Goal: Use online tool/utility: Utilize a website feature to perform a specific function

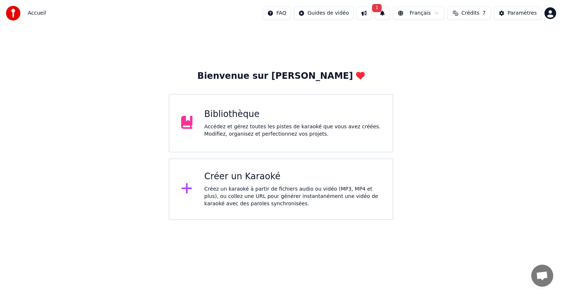
click at [224, 127] on div "Accédez et gérez toutes les pistes de karaoké que vous avez créées. Modifiez, o…" at bounding box center [292, 130] width 177 height 15
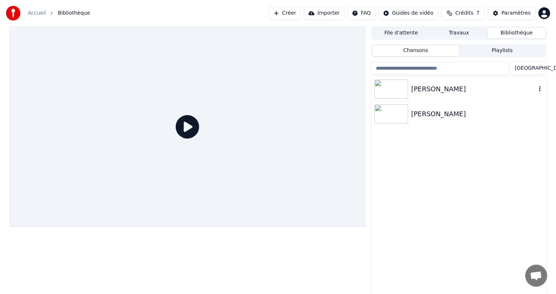
click at [394, 91] on img at bounding box center [391, 88] width 34 height 19
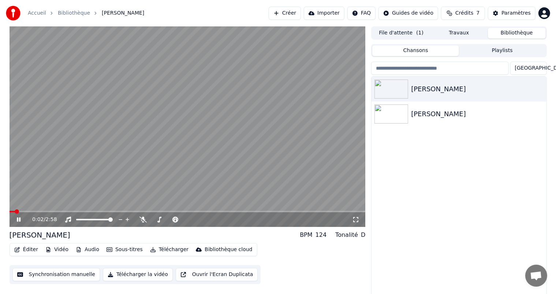
click at [61, 274] on button "Synchronisation manuelle" at bounding box center [56, 274] width 88 height 13
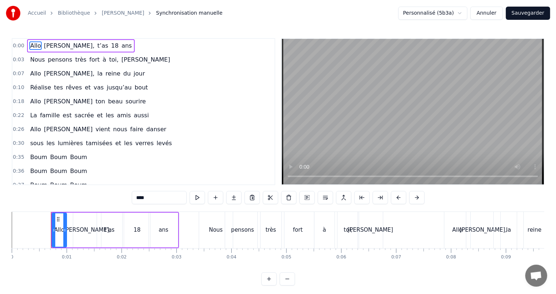
click at [296, 227] on div "fort" at bounding box center [298, 229] width 10 height 8
type input "****"
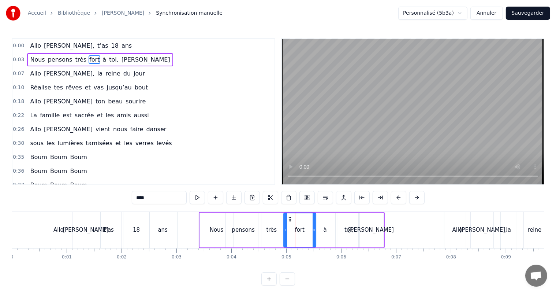
click at [289, 219] on circle at bounding box center [289, 219] width 0 height 0
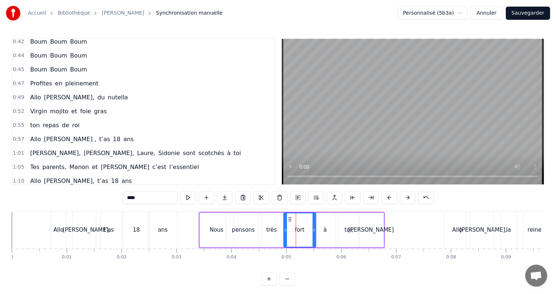
scroll to position [183, 0]
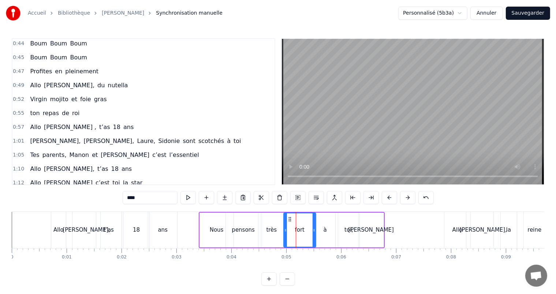
drag, startPoint x: 29, startPoint y: 142, endPoint x: 144, endPoint y: 142, distance: 114.9
click at [144, 148] on div "Tes parents, [PERSON_NAME] et [PERSON_NAME] c’est l’essentiel" at bounding box center [114, 154] width 175 height 13
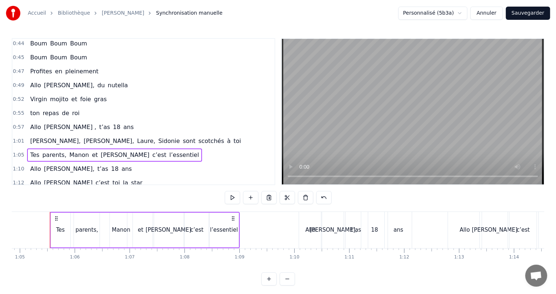
scroll to position [0, 3562]
drag, startPoint x: 28, startPoint y: 139, endPoint x: 26, endPoint y: 135, distance: 5.0
click at [26, 135] on div "0:00 [PERSON_NAME], t’as 18 ans 0:03 Nous pensons très fort à toi, [PERSON_NAME…" at bounding box center [144, 111] width 264 height 147
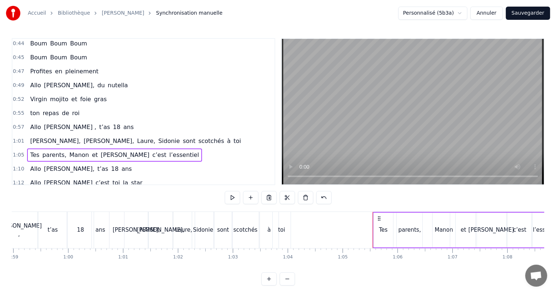
scroll to position [0, 3215]
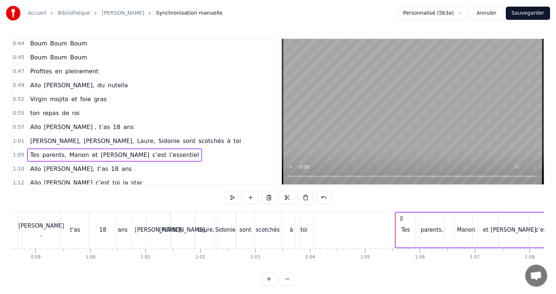
drag, startPoint x: 30, startPoint y: 132, endPoint x: 142, endPoint y: 130, distance: 112.4
click at [143, 134] on div "[PERSON_NAME], [PERSON_NAME], [PERSON_NAME], [PERSON_NAME] sont scotchés à toi" at bounding box center [135, 140] width 217 height 13
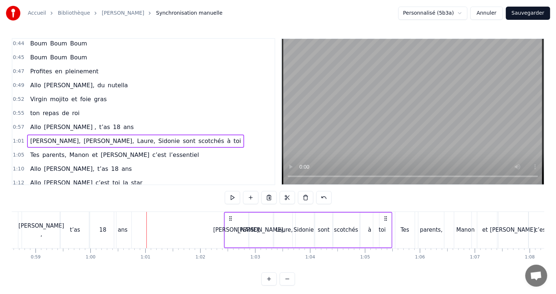
drag, startPoint x: 152, startPoint y: 216, endPoint x: 229, endPoint y: 213, distance: 77.6
click at [229, 213] on div "[PERSON_NAME], [PERSON_NAME], [PERSON_NAME], [PERSON_NAME] sont scotchés à toi" at bounding box center [308, 230] width 168 height 36
drag, startPoint x: 31, startPoint y: 145, endPoint x: 151, endPoint y: 143, distance: 120.4
click at [151, 148] on div "Tes parents, [PERSON_NAME] et [PERSON_NAME] c’est l’essentiel" at bounding box center [114, 154] width 175 height 13
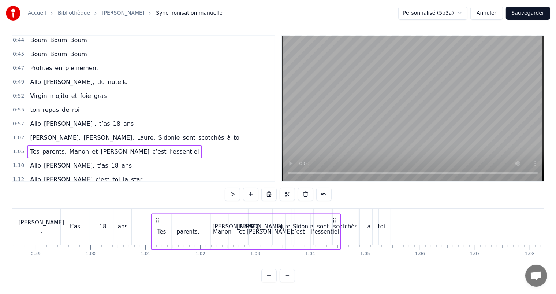
scroll to position [10, 0]
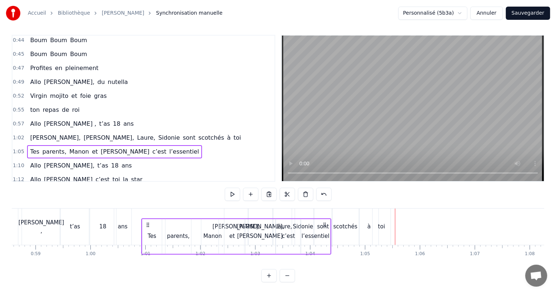
drag, startPoint x: 402, startPoint y: 218, endPoint x: 149, endPoint y: 223, distance: 253.0
click at [149, 223] on div "Tes parents, [PERSON_NAME] et [PERSON_NAME] c’est l’essentiel" at bounding box center [236, 236] width 190 height 36
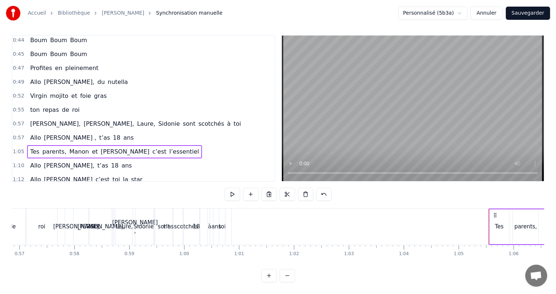
scroll to position [0, 3078]
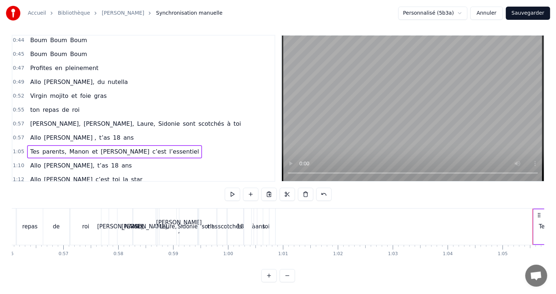
drag, startPoint x: 28, startPoint y: 111, endPoint x: 146, endPoint y: 109, distance: 118.6
click at [146, 117] on div "[PERSON_NAME], [PERSON_NAME], [PERSON_NAME], [PERSON_NAME] sont scotchés à toi" at bounding box center [135, 123] width 217 height 13
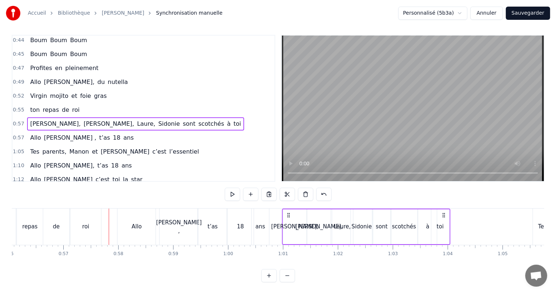
drag, startPoint x: 119, startPoint y: 207, endPoint x: 289, endPoint y: 198, distance: 170.4
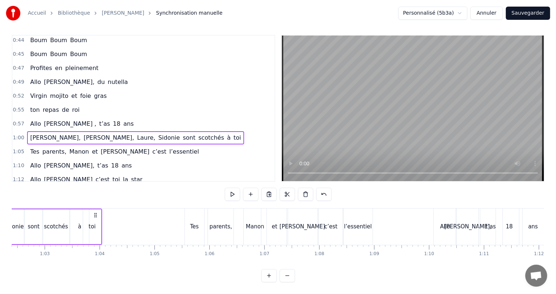
scroll to position [0, 3431]
click at [33, 147] on span "Tes" at bounding box center [34, 151] width 11 height 8
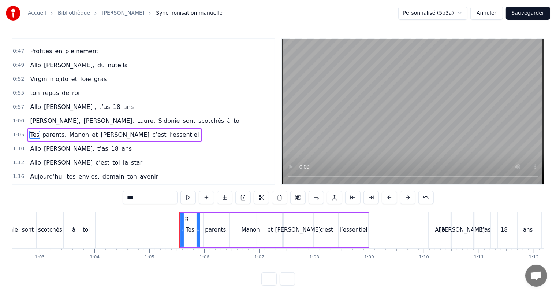
scroll to position [217, 0]
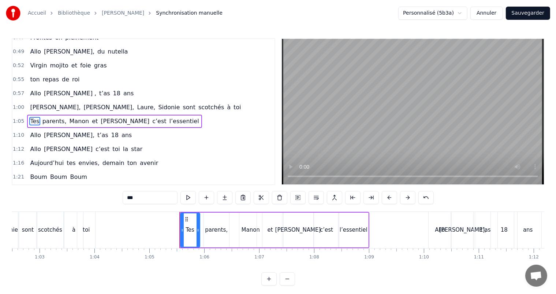
drag, startPoint x: 31, startPoint y: 108, endPoint x: 245, endPoint y: 164, distance: 220.2
click at [142, 115] on div "Tes parents, [PERSON_NAME] et [PERSON_NAME] c’est l’essentiel" at bounding box center [114, 121] width 175 height 13
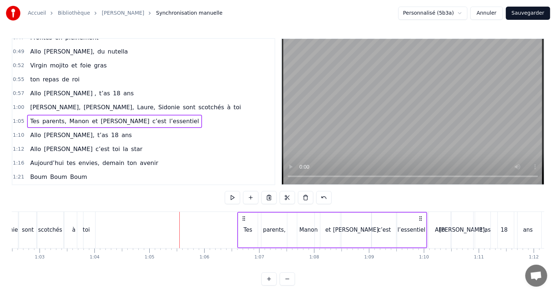
drag, startPoint x: 187, startPoint y: 218, endPoint x: 245, endPoint y: 224, distance: 58.1
click at [245, 224] on div "Tes parents, [PERSON_NAME] et [PERSON_NAME] c’est l’essentiel" at bounding box center [332, 230] width 190 height 36
drag, startPoint x: 30, startPoint y: 125, endPoint x: 83, endPoint y: 127, distance: 53.1
click at [80, 128] on div "[PERSON_NAME], t’as 18 ans" at bounding box center [81, 134] width 108 height 13
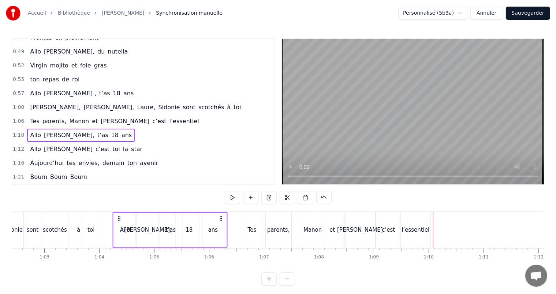
scroll to position [0, 3424]
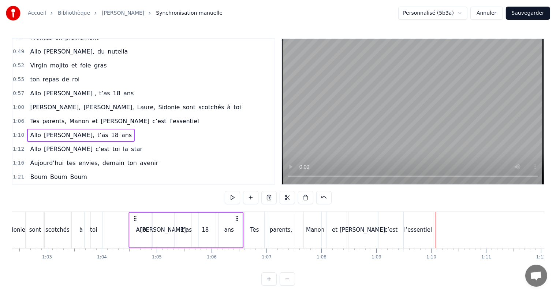
drag, startPoint x: 434, startPoint y: 217, endPoint x: 135, endPoint y: 225, distance: 299.1
click at [135, 225] on div "[PERSON_NAME], t’as 18 ans" at bounding box center [186, 230] width 115 height 36
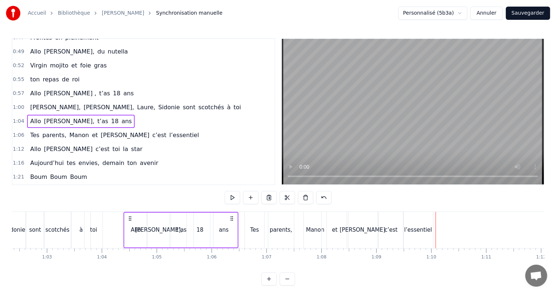
drag, startPoint x: 135, startPoint y: 216, endPoint x: 129, endPoint y: 221, distance: 7.8
click at [129, 221] on div "[PERSON_NAME], t’as 18 ans" at bounding box center [180, 230] width 115 height 36
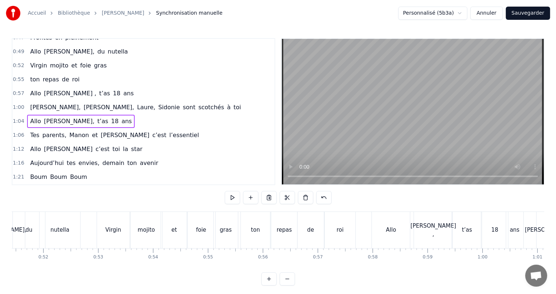
scroll to position [0, 2812]
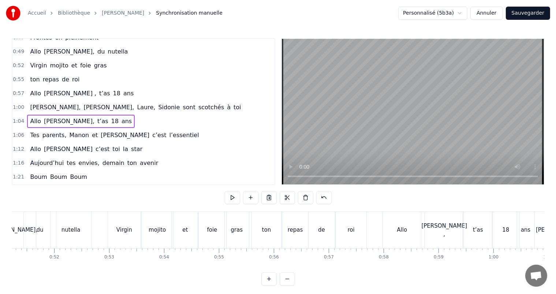
click at [114, 197] on div "0:00 [PERSON_NAME], t’as 18 ans 0:03 Nous pensons très fort à toi, [PERSON_NAME…" at bounding box center [278, 161] width 533 height 247
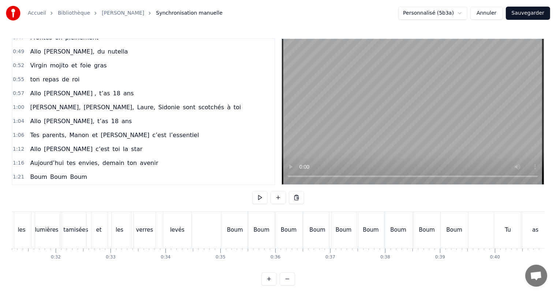
scroll to position [0, 1691]
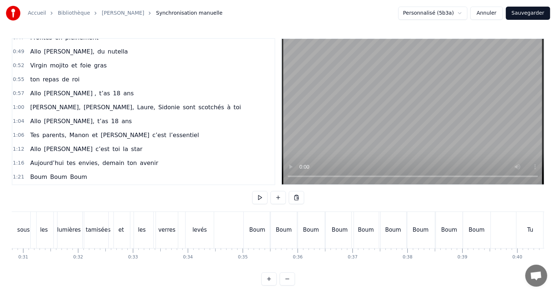
click at [127, 213] on div "et" at bounding box center [121, 230] width 25 height 36
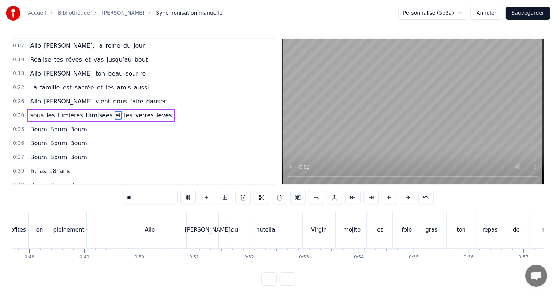
scroll to position [0, 2626]
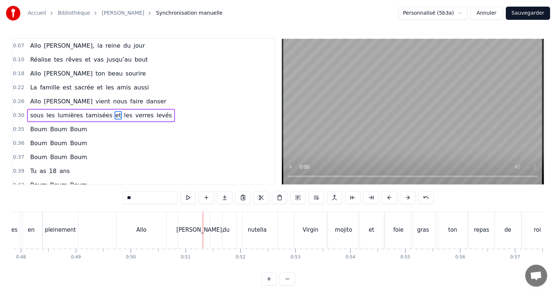
click at [141, 224] on div "Allo" at bounding box center [141, 230] width 49 height 36
type input "****"
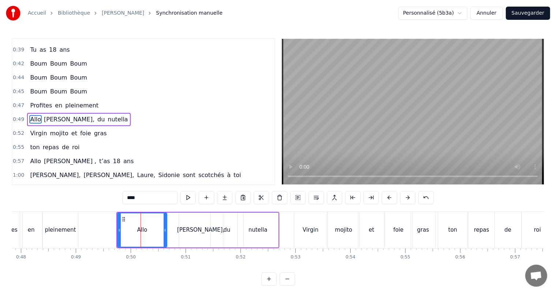
scroll to position [149, 0]
drag, startPoint x: 31, startPoint y: 108, endPoint x: 75, endPoint y: 110, distance: 44.7
click at [75, 112] on div "[PERSON_NAME], du nutella" at bounding box center [79, 118] width 104 height 13
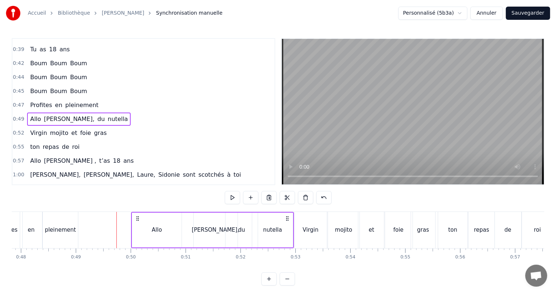
drag, startPoint x: 123, startPoint y: 216, endPoint x: 136, endPoint y: 216, distance: 13.5
click at [136, 216] on icon at bounding box center [138, 218] width 6 height 6
click at [29, 212] on div "en" at bounding box center [31, 230] width 22 height 36
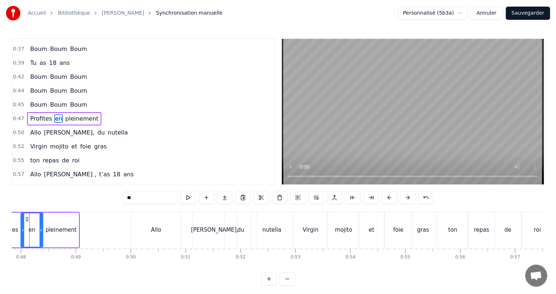
scroll to position [0, 2607]
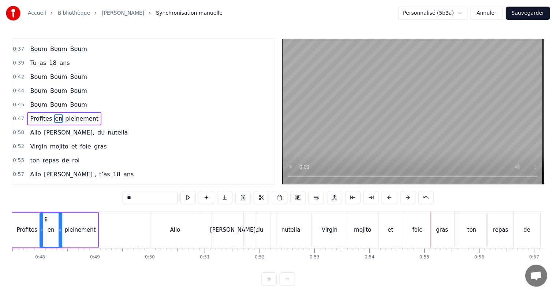
click at [71, 142] on span "et" at bounding box center [74, 146] width 7 height 8
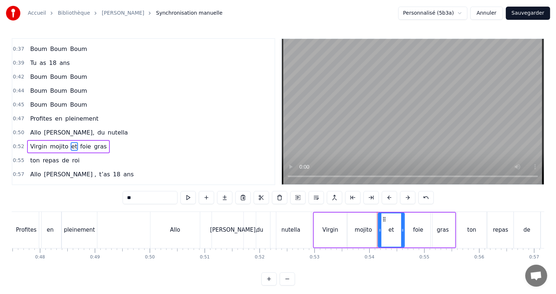
scroll to position [163, 0]
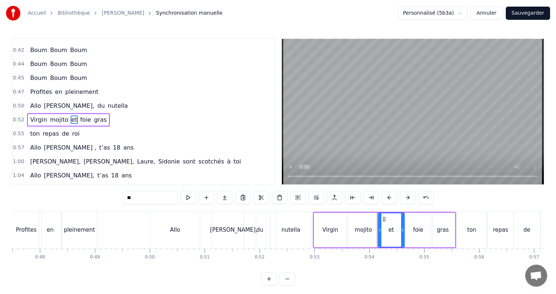
type input "****"
drag, startPoint x: 409, startPoint y: 219, endPoint x: 391, endPoint y: 222, distance: 18.2
click at [391, 222] on div "foie" at bounding box center [400, 229] width 27 height 33
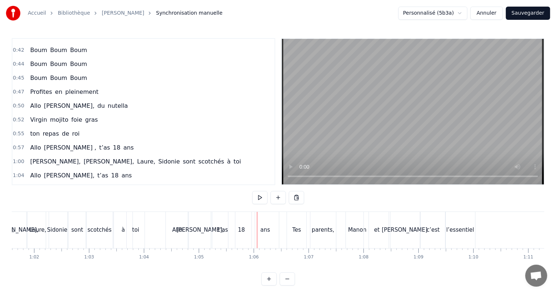
scroll to position [0, 3376]
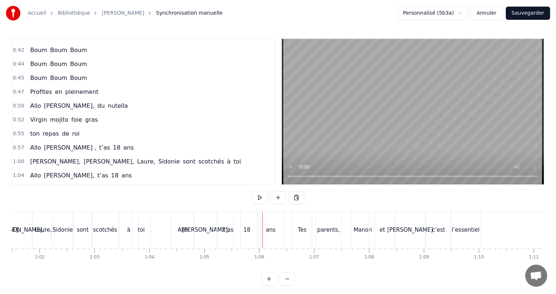
drag, startPoint x: 31, startPoint y: 179, endPoint x: 149, endPoint y: 181, distance: 118.3
click at [149, 183] on div "Tes parents, [PERSON_NAME] et [PERSON_NAME] c’est l’essentiel" at bounding box center [114, 189] width 175 height 13
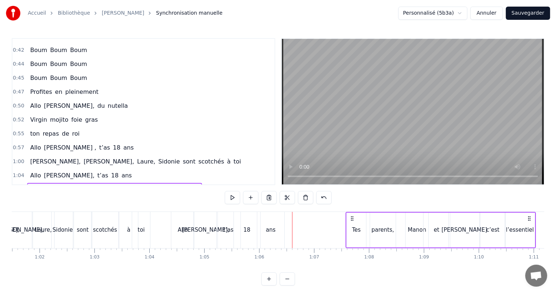
drag, startPoint x: 298, startPoint y: 218, endPoint x: 351, endPoint y: 230, distance: 54.7
click at [351, 230] on div "Tes parents, [PERSON_NAME] et [PERSON_NAME] c’est l’essentiel" at bounding box center [441, 230] width 190 height 36
drag, startPoint x: 33, startPoint y: 162, endPoint x: 81, endPoint y: 166, distance: 47.8
click at [81, 169] on div "[PERSON_NAME], t’as 18 ans" at bounding box center [81, 175] width 108 height 13
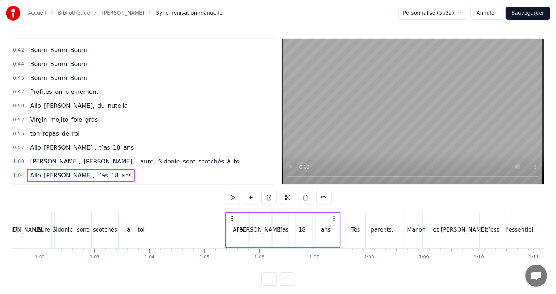
drag, startPoint x: 180, startPoint y: 218, endPoint x: 233, endPoint y: 229, distance: 54.3
click at [233, 229] on div "[PERSON_NAME], t’as 18 ans" at bounding box center [282, 230] width 115 height 36
click at [26, 214] on div "[PERSON_NAME]," at bounding box center [20, 230] width 25 height 36
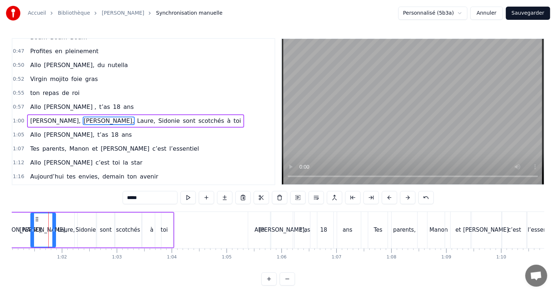
scroll to position [0, 3353]
drag, startPoint x: 29, startPoint y: 126, endPoint x: 79, endPoint y: 128, distance: 49.5
click at [78, 128] on div "[PERSON_NAME], t’as 18 ans" at bounding box center [81, 134] width 108 height 13
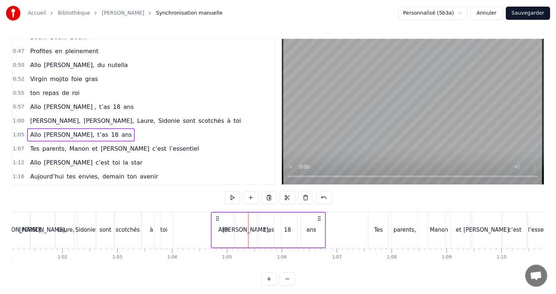
drag, startPoint x: 253, startPoint y: 215, endPoint x: 216, endPoint y: 215, distance: 37.3
click at [216, 215] on icon at bounding box center [218, 218] width 6 height 6
click at [18, 212] on div "[PERSON_NAME]," at bounding box center [18, 230] width 25 height 36
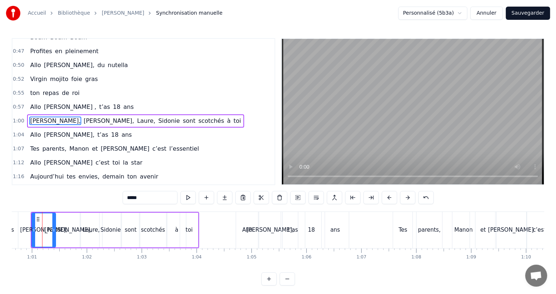
scroll to position [0, 3323]
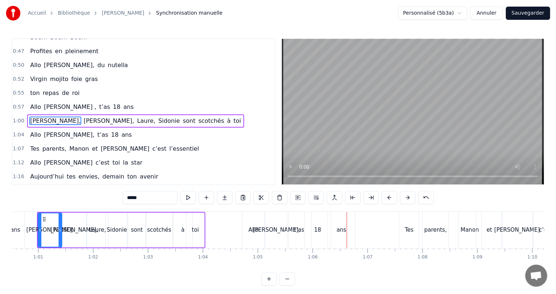
drag, startPoint x: 28, startPoint y: 122, endPoint x: 79, endPoint y: 127, distance: 51.5
click at [79, 128] on div "[PERSON_NAME], t’as 18 ans" at bounding box center [81, 134] width 108 height 13
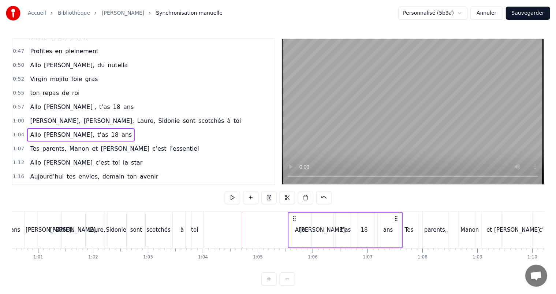
drag, startPoint x: 247, startPoint y: 216, endPoint x: 293, endPoint y: 226, distance: 47.1
click at [293, 226] on div "[PERSON_NAME], t’as 18 ans" at bounding box center [345, 230] width 115 height 36
drag, startPoint x: 247, startPoint y: 216, endPoint x: 293, endPoint y: 228, distance: 47.2
click at [293, 228] on div "[PERSON_NAME], t’as 18 ans" at bounding box center [345, 230] width 115 height 36
click at [31, 116] on span "[PERSON_NAME]," at bounding box center [55, 120] width 52 height 8
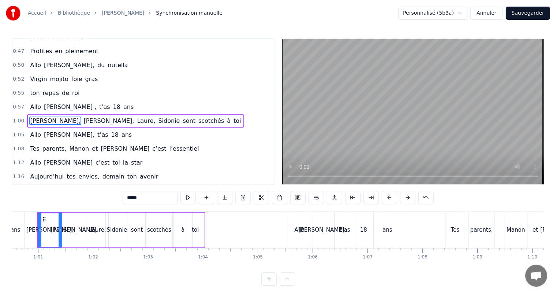
scroll to position [0, 3311]
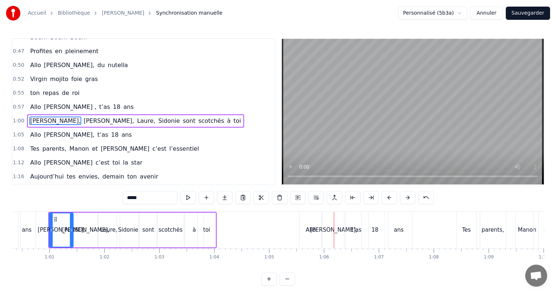
drag, startPoint x: 28, startPoint y: 126, endPoint x: 85, endPoint y: 133, distance: 57.5
click at [79, 130] on div "[PERSON_NAME], t’as 18 ans" at bounding box center [81, 134] width 108 height 13
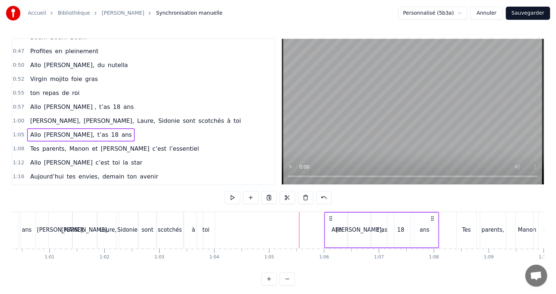
drag, startPoint x: 306, startPoint y: 219, endPoint x: 331, endPoint y: 227, distance: 26.7
click at [331, 227] on div "[PERSON_NAME], t’as 18 ans" at bounding box center [381, 230] width 115 height 36
click at [29, 116] on span "[PERSON_NAME]," at bounding box center [55, 120] width 52 height 8
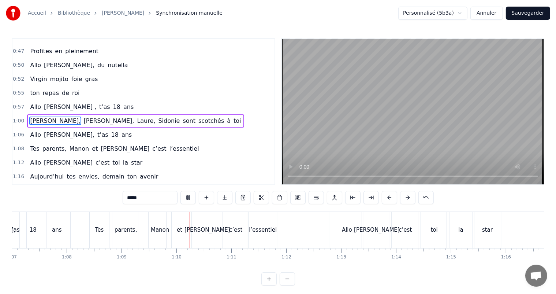
scroll to position [0, 3786]
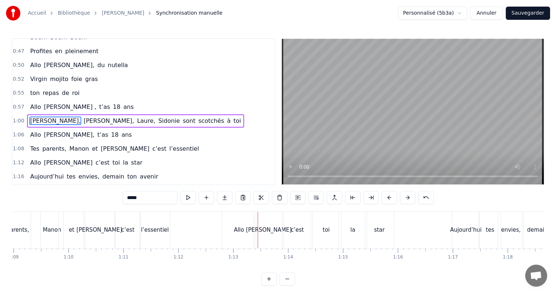
click at [34, 102] on span "Allo" at bounding box center [35, 106] width 12 height 8
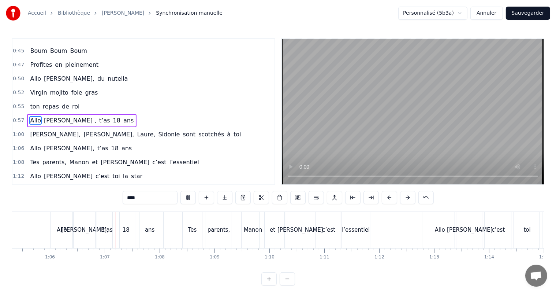
scroll to position [0, 3615]
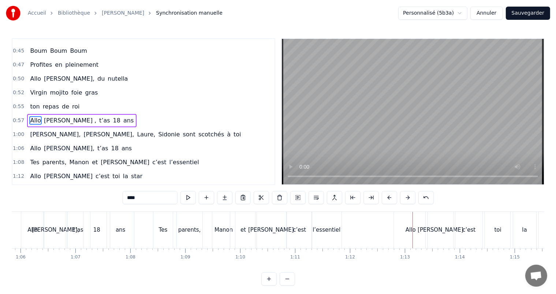
click at [243, 225] on div "et" at bounding box center [242, 229] width 5 height 8
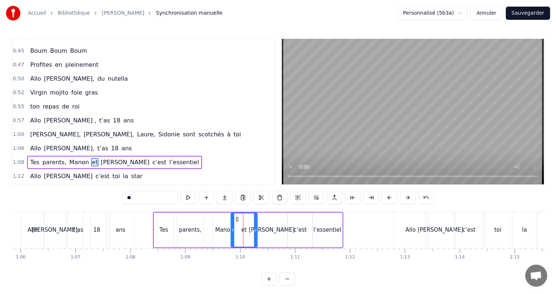
scroll to position [230, 0]
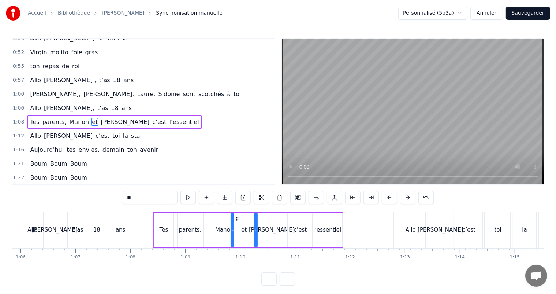
click at [91, 117] on span "et" at bounding box center [94, 121] width 7 height 8
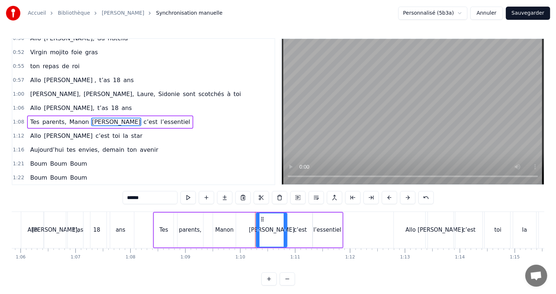
click at [128, 196] on input "******" at bounding box center [150, 197] width 55 height 13
click at [71, 117] on span "Manon" at bounding box center [79, 121] width 21 height 8
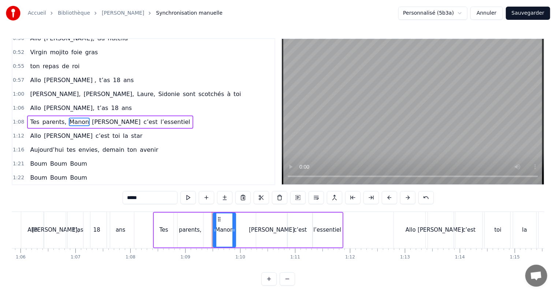
click at [145, 197] on input "*****" at bounding box center [150, 197] width 55 height 13
click at [45, 104] on span "[PERSON_NAME]," at bounding box center [69, 108] width 52 height 8
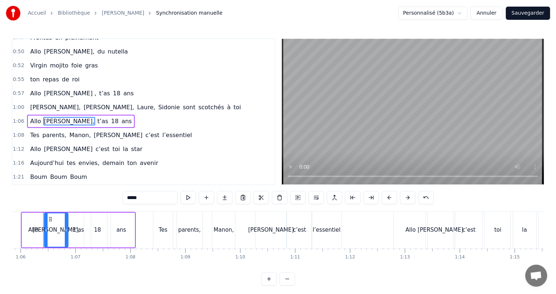
scroll to position [0, 3609]
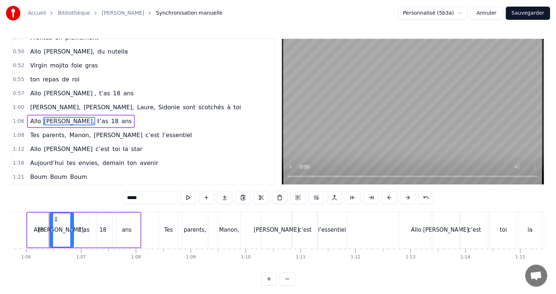
click at [29, 103] on span "[PERSON_NAME]," at bounding box center [55, 107] width 52 height 8
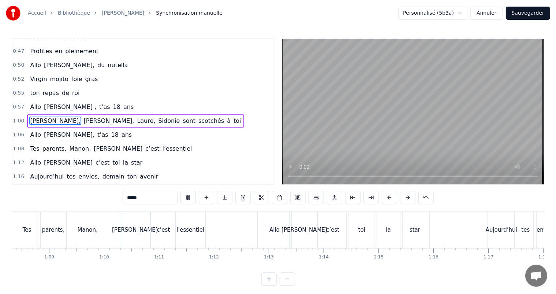
scroll to position [0, 3780]
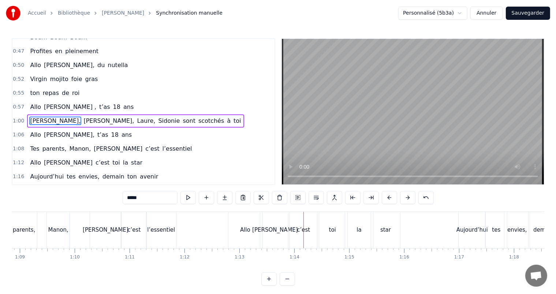
click at [245, 228] on div "Allo" at bounding box center [245, 229] width 10 height 8
type input "****"
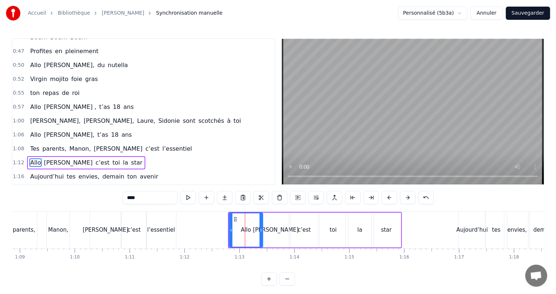
scroll to position [243, 0]
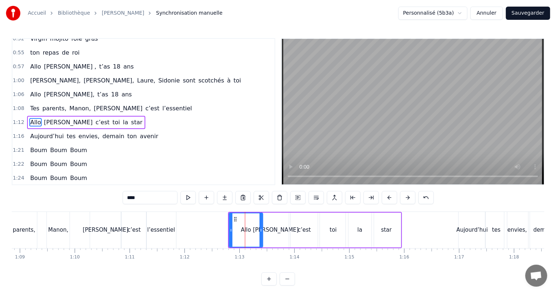
drag, startPoint x: 32, startPoint y: 108, endPoint x: 86, endPoint y: 112, distance: 54.3
click at [86, 116] on div "[PERSON_NAME] c’est toi la star" at bounding box center [86, 122] width 118 height 13
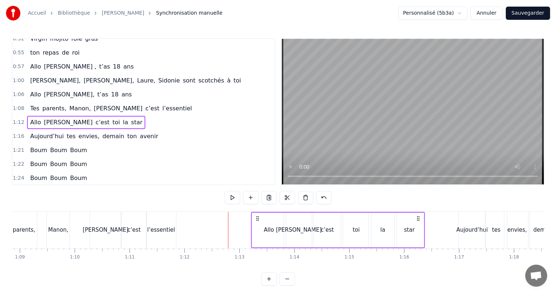
drag, startPoint x: 234, startPoint y: 217, endPoint x: 257, endPoint y: 224, distance: 24.2
click at [257, 224] on div "[PERSON_NAME] c’est toi la star" at bounding box center [338, 230] width 174 height 36
click at [34, 104] on span "Tes" at bounding box center [34, 108] width 11 height 8
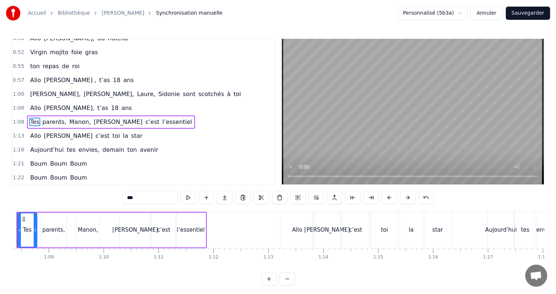
scroll to position [0, 3719]
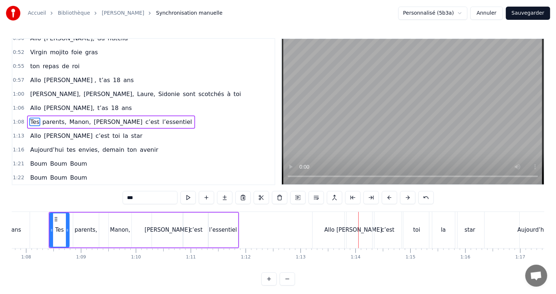
click at [59, 201] on div "0:00 [PERSON_NAME], t’as 18 ans 0:03 Nous pensons très fort à toi, [PERSON_NAME…" at bounding box center [278, 161] width 533 height 247
click at [33, 117] on span "Tes" at bounding box center [34, 121] width 11 height 8
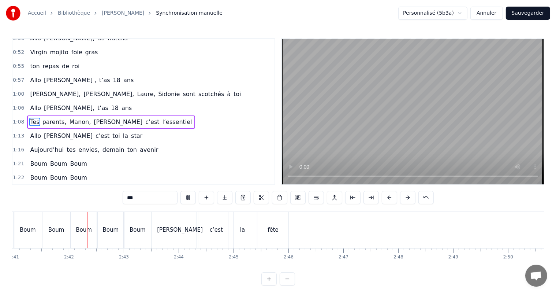
scroll to position [0, 8838]
click at [533, 12] on button "Sauvegarder" at bounding box center [528, 13] width 44 height 13
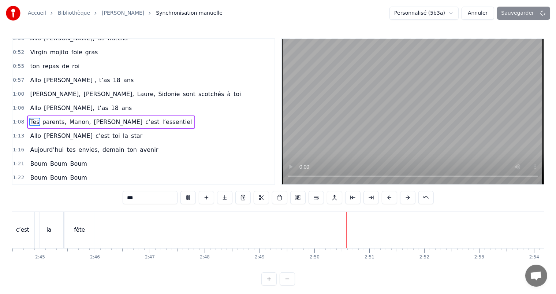
scroll to position [0, 9181]
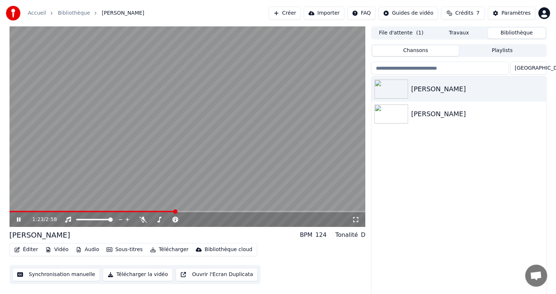
click at [77, 275] on button "Synchronisation manuelle" at bounding box center [56, 274] width 88 height 13
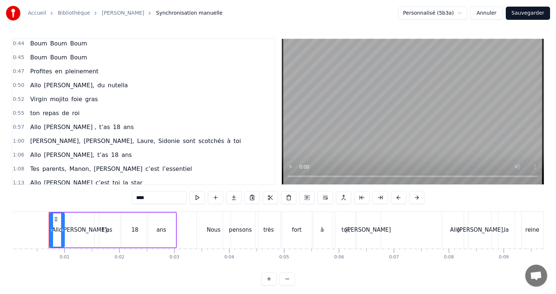
scroll to position [220, 0]
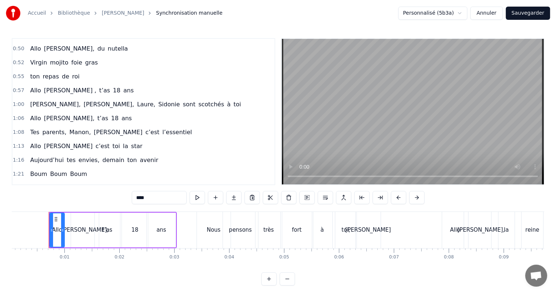
click at [93, 128] on span "[PERSON_NAME]" at bounding box center [118, 132] width 50 height 8
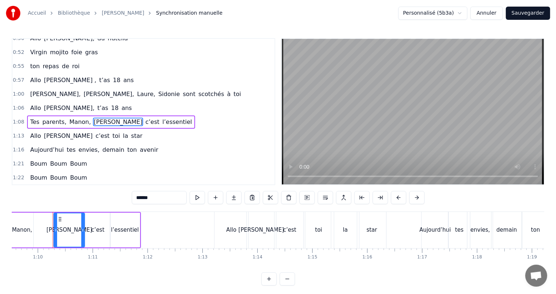
scroll to position [0, 3821]
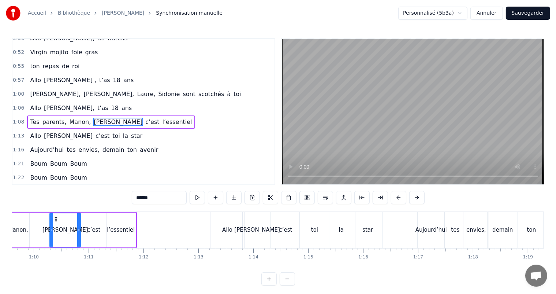
click at [154, 196] on input "******" at bounding box center [159, 197] width 55 height 13
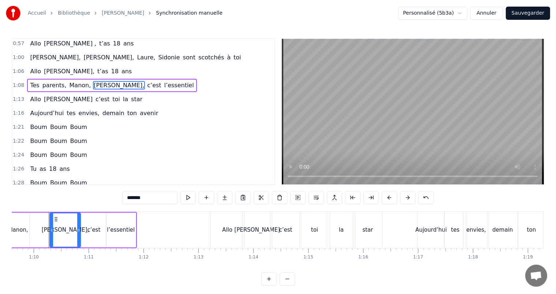
scroll to position [83, 0]
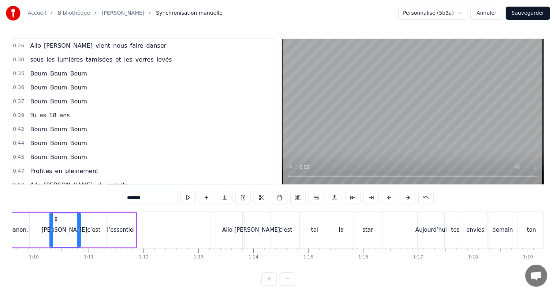
type input "*******"
click at [524, 15] on button "Sauvegarder" at bounding box center [528, 13] width 44 height 13
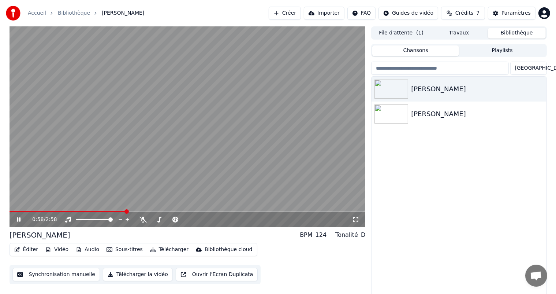
click at [59, 275] on button "Synchronisation manuelle" at bounding box center [56, 274] width 88 height 13
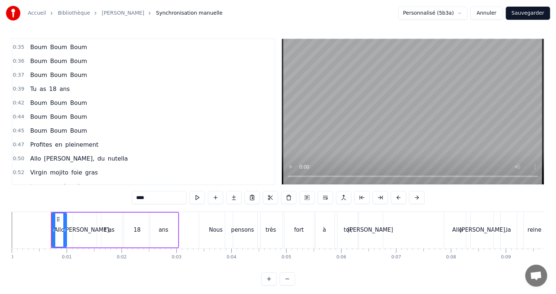
scroll to position [146, 0]
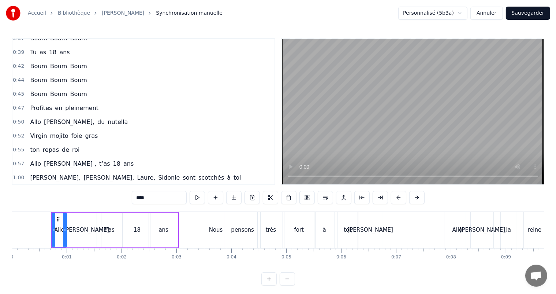
click at [55, 131] on span "mojito" at bounding box center [59, 135] width 20 height 8
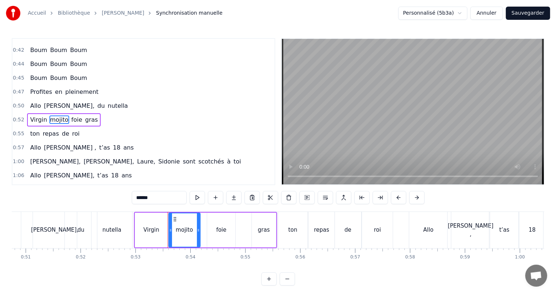
scroll to position [0, 2905]
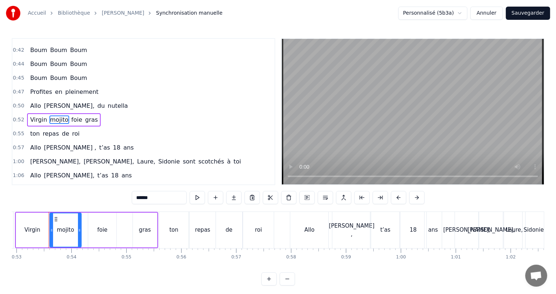
click at [152, 196] on input "******" at bounding box center [159, 197] width 55 height 13
type input "*******"
click at [531, 12] on button "Sauvegarder" at bounding box center [528, 13] width 44 height 13
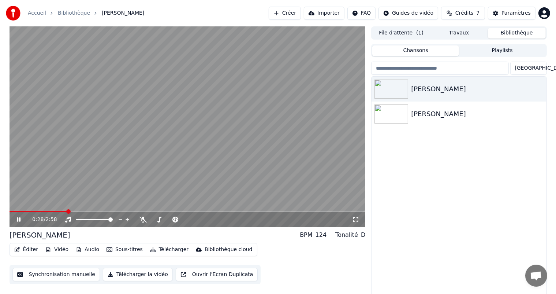
click at [65, 274] on button "Synchronisation manuelle" at bounding box center [56, 274] width 88 height 13
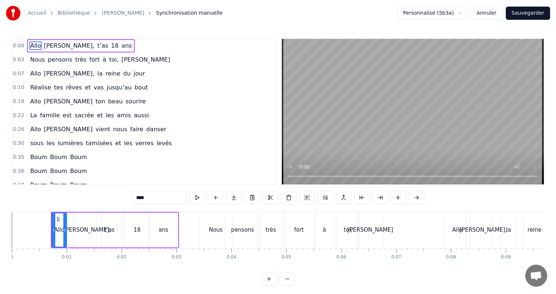
click at [34, 100] on span "Allo" at bounding box center [35, 101] width 12 height 8
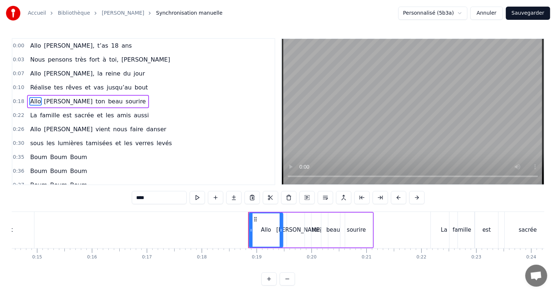
scroll to position [0, 998]
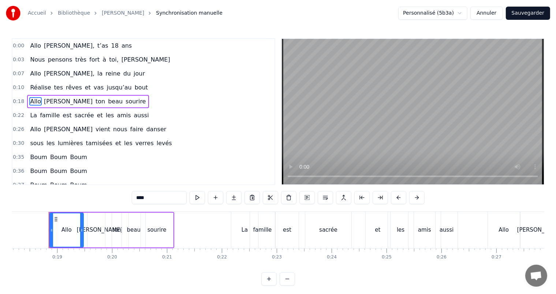
drag, startPoint x: 32, startPoint y: 99, endPoint x: 95, endPoint y: 102, distance: 63.1
click at [95, 102] on div "[PERSON_NAME] ton [PERSON_NAME] sourire" at bounding box center [88, 101] width 122 height 13
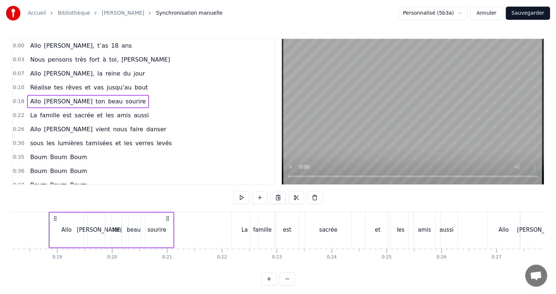
drag, startPoint x: 51, startPoint y: 215, endPoint x: 62, endPoint y: 217, distance: 11.2
click at [62, 217] on div "Allo" at bounding box center [67, 229] width 34 height 35
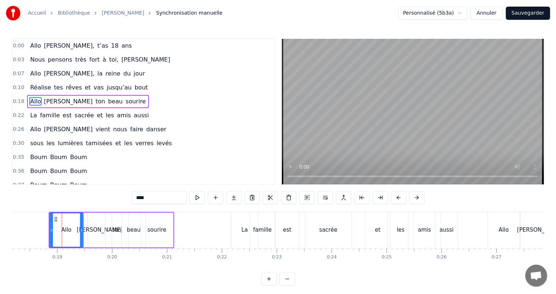
click at [55, 217] on icon at bounding box center [56, 219] width 6 height 6
drag, startPoint x: 28, startPoint y: 99, endPoint x: 96, endPoint y: 99, distance: 67.7
click at [96, 99] on div "[PERSON_NAME] ton [PERSON_NAME] sourire" at bounding box center [88, 101] width 122 height 13
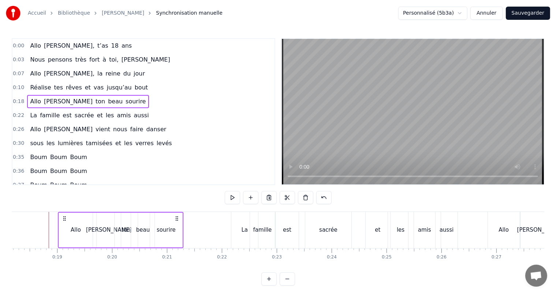
drag, startPoint x: 54, startPoint y: 218, endPoint x: 64, endPoint y: 223, distance: 10.8
click at [64, 223] on div "[PERSON_NAME] ton [PERSON_NAME] sourire" at bounding box center [121, 230] width 126 height 36
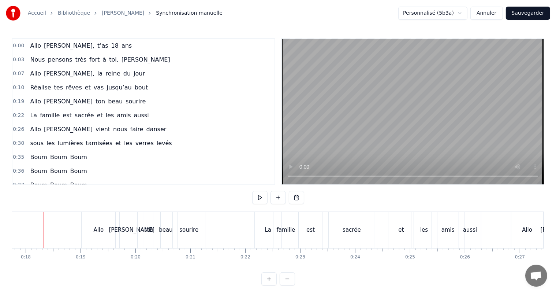
scroll to position [0, 969]
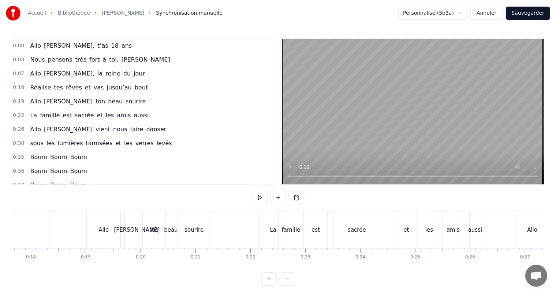
click at [14, 210] on div "0:00 [PERSON_NAME], t’as 18 ans 0:03 Nous pensons très fort à toi, [PERSON_NAME…" at bounding box center [278, 161] width 533 height 247
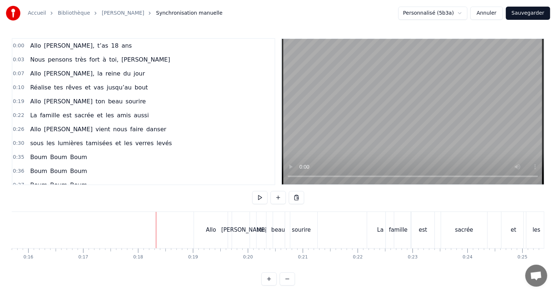
scroll to position [0, 801]
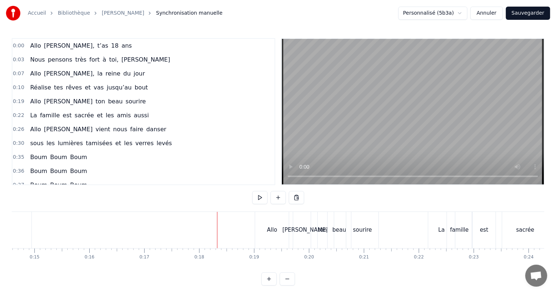
click at [22, 225] on div "bout" at bounding box center [4, 230] width 55 height 36
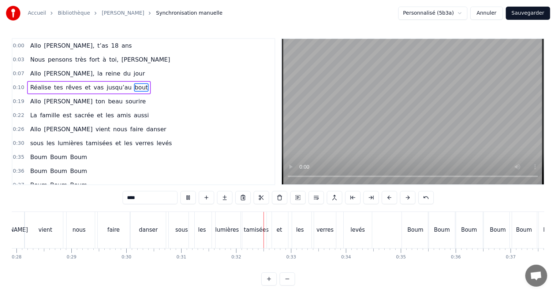
scroll to position [0, 1713]
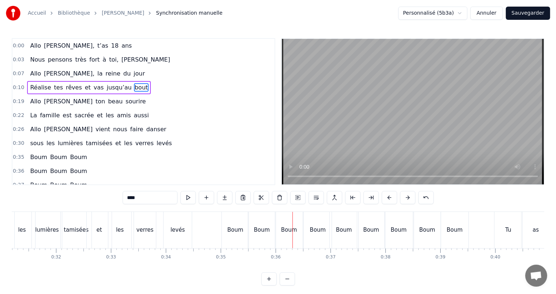
click at [521, 14] on button "Sauvegarder" at bounding box center [528, 13] width 44 height 13
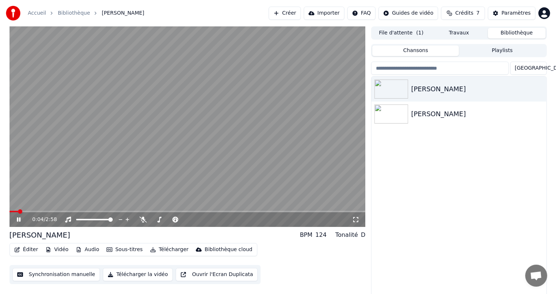
click at [18, 217] on icon at bounding box center [23, 219] width 17 height 6
click at [10, 211] on span at bounding box center [12, 211] width 4 height 4
